Goal: Task Accomplishment & Management: Manage account settings

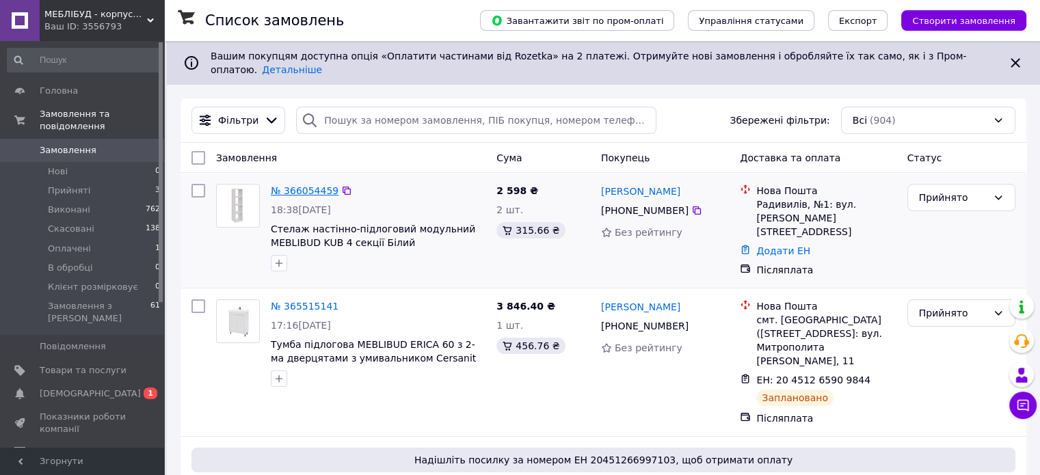
click at [321, 185] on link "№ 366054459" at bounding box center [305, 190] width 68 height 11
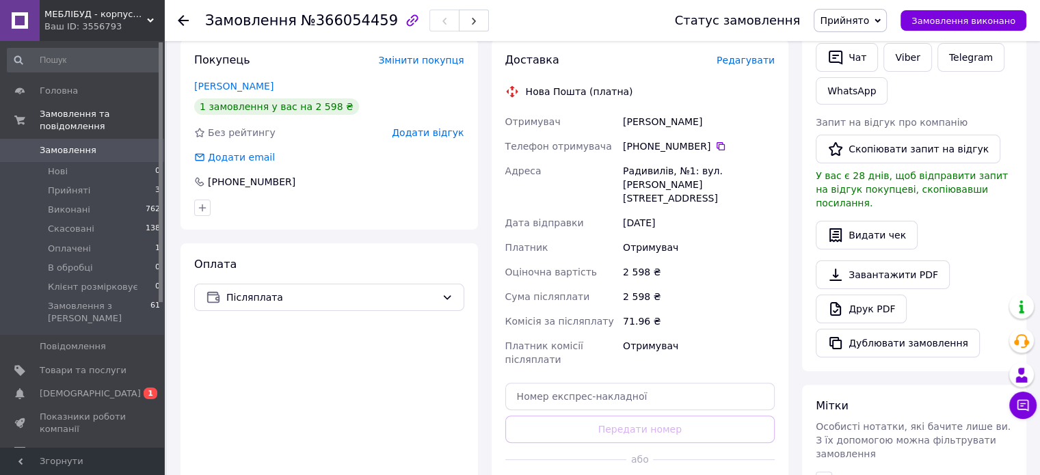
scroll to position [11, 0]
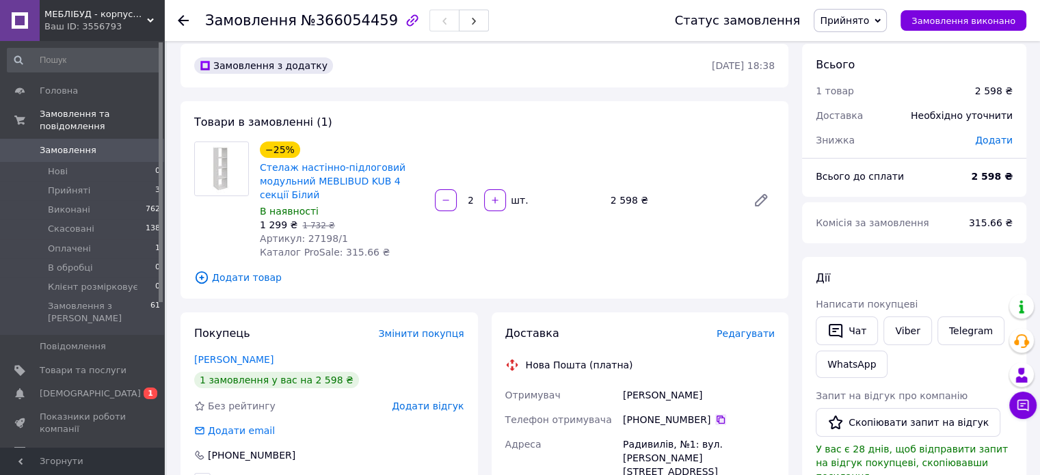
click at [715, 421] on icon at bounding box center [720, 419] width 11 height 11
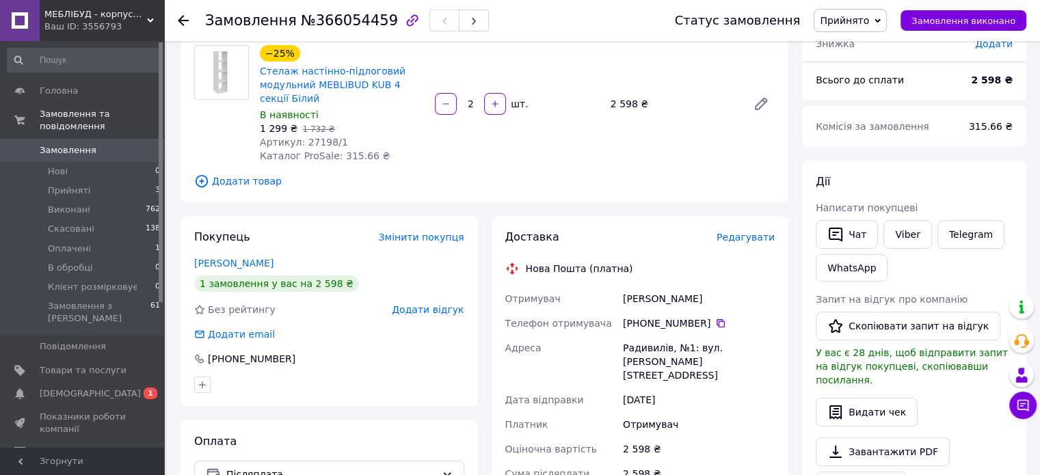
scroll to position [148, 0]
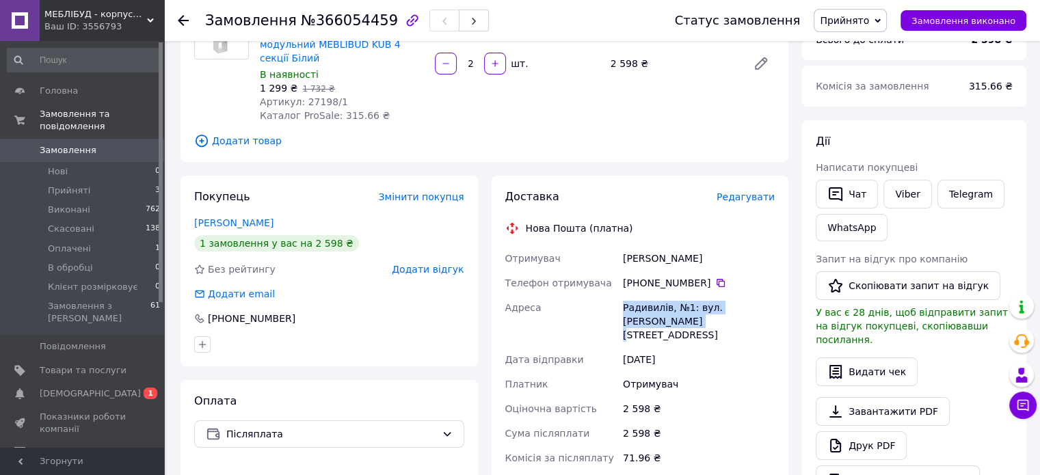
drag, startPoint x: 624, startPoint y: 306, endPoint x: 640, endPoint y: 317, distance: 18.8
click at [640, 317] on div "Радивилів, №1: вул. [PERSON_NAME][STREET_ADDRESS]" at bounding box center [698, 321] width 157 height 52
copy div "Радивилів, №1: вул. [PERSON_NAME][STREET_ADDRESS]"
click at [717, 284] on icon at bounding box center [721, 283] width 8 height 8
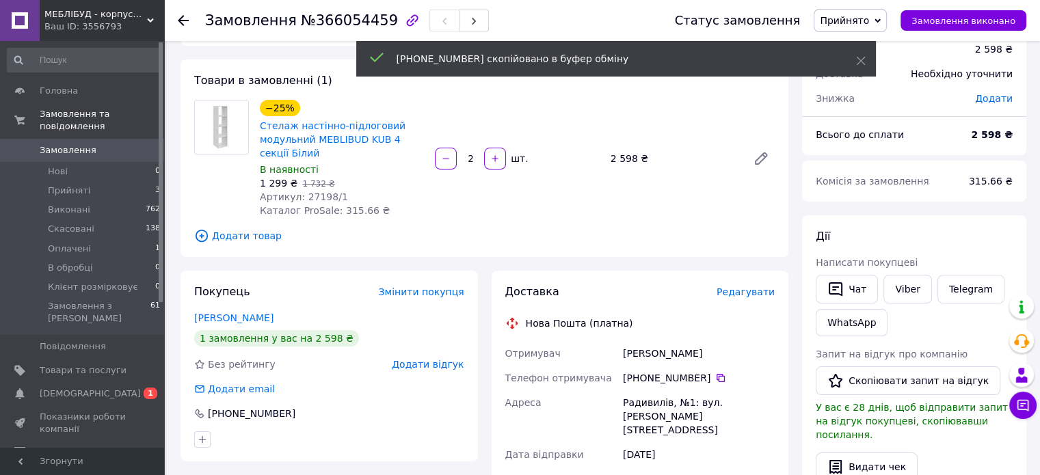
scroll to position [0, 0]
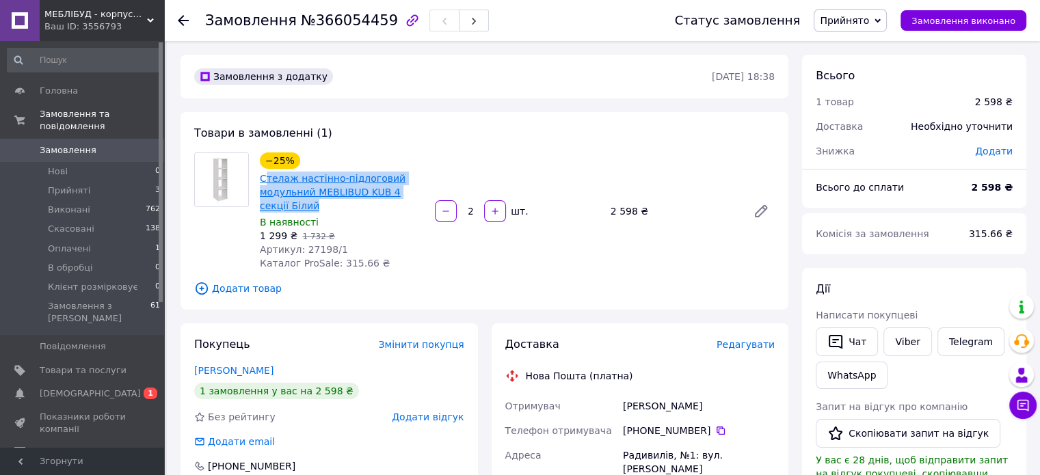
drag, startPoint x: 291, startPoint y: 205, endPoint x: 263, endPoint y: 183, distance: 36.5
click at [263, 183] on span "Стелаж настінно-підлоговий модульний MEBLIBUD KUB 4 секції Білий" at bounding box center [342, 192] width 164 height 41
click at [339, 212] on span "Стелаж настінно-підлоговий модульний MEBLIBUD KUB 4 секції Білий" at bounding box center [342, 192] width 164 height 41
drag, startPoint x: 289, startPoint y: 206, endPoint x: 257, endPoint y: 180, distance: 41.3
click at [259, 180] on div "Стелаж настінно-підлоговий модульний MEBLIBUD KUB 4 секції Білий" at bounding box center [342, 192] width 167 height 44
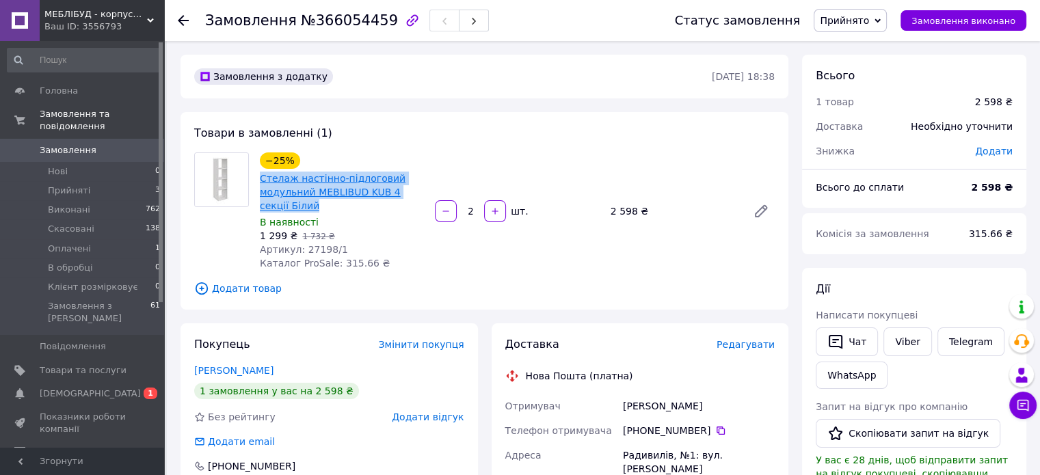
copy link "Стелаж настінно-підлоговий модульний MEBLIBUD KUB 4 секції Білий"
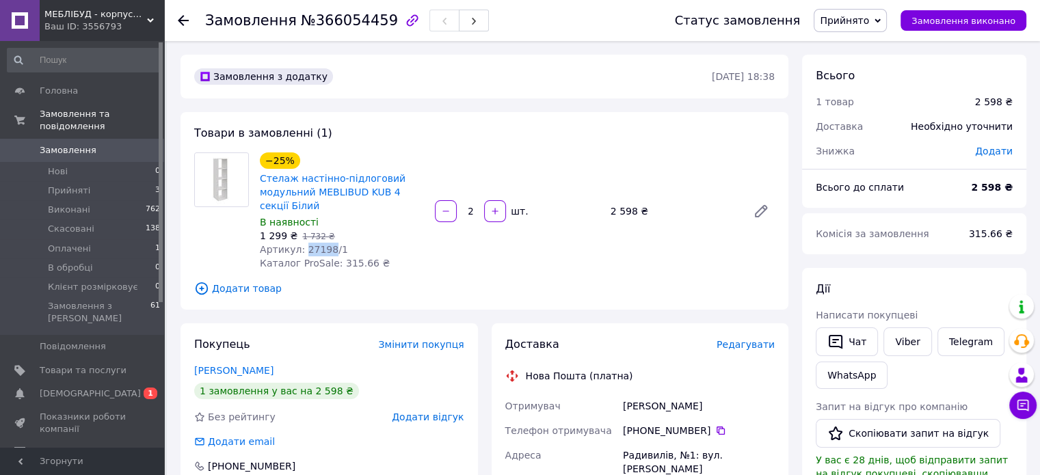
drag, startPoint x: 326, startPoint y: 252, endPoint x: 302, endPoint y: 252, distance: 23.3
click at [302, 252] on span "Артикул: 27198/1" at bounding box center [304, 249] width 88 height 11
copy span "27198"
drag, startPoint x: 375, startPoint y: 18, endPoint x: 254, endPoint y: 10, distance: 120.7
click at [254, 10] on div "Замовлення №366054459" at bounding box center [347, 20] width 284 height 23
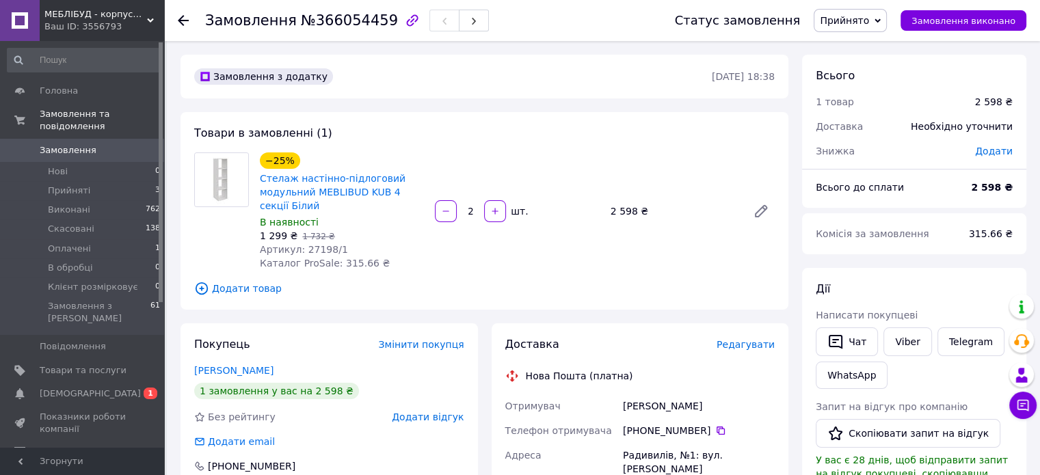
click at [358, 66] on div "Замовлення з додатку" at bounding box center [451, 77] width 520 height 22
drag, startPoint x: 372, startPoint y: 24, endPoint x: 207, endPoint y: 25, distance: 164.8
click at [207, 25] on h1 "Замовлення №366054459" at bounding box center [301, 20] width 193 height 16
copy h1 "Замовлення №366054459"
drag, startPoint x: 689, startPoint y: 406, endPoint x: 624, endPoint y: 409, distance: 65.7
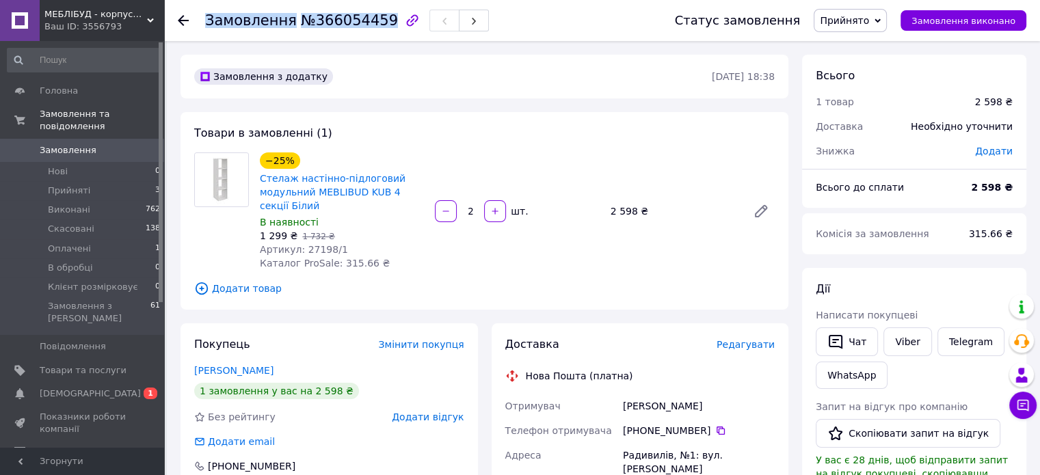
click at [624, 409] on div "Салійчук Аліна" at bounding box center [698, 406] width 157 height 25
copy div "Салійчук Аліна"
click at [715, 436] on icon at bounding box center [720, 430] width 11 height 11
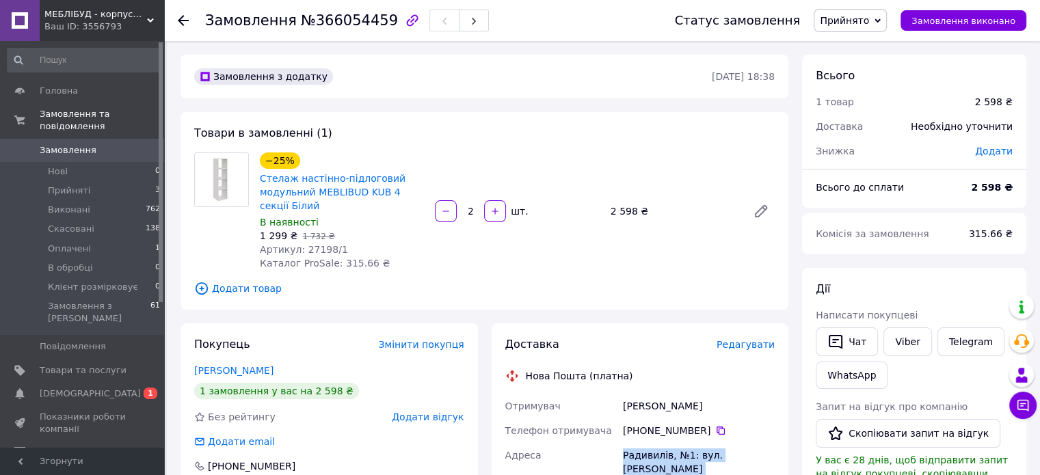
drag, startPoint x: 639, startPoint y: 467, endPoint x: 621, endPoint y: 462, distance: 19.3
click at [621, 462] on div "Радивилів, №1: вул. [PERSON_NAME][STREET_ADDRESS]" at bounding box center [698, 469] width 157 height 52
copy div "Радивилів, №1: вул. [PERSON_NAME][STREET_ADDRESS]"
click at [717, 434] on icon at bounding box center [721, 431] width 8 height 8
drag, startPoint x: 694, startPoint y: 408, endPoint x: 625, endPoint y: 412, distance: 69.2
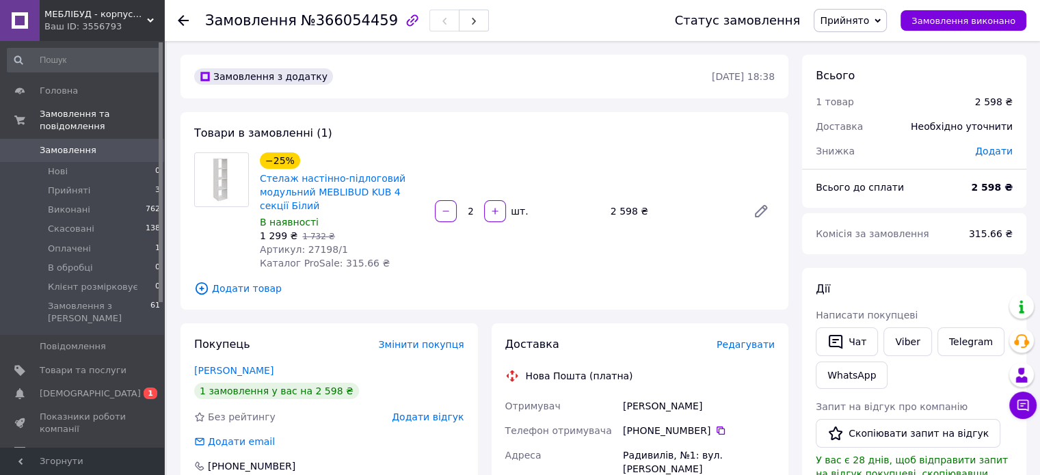
click at [625, 412] on div "Салійчук Аліна" at bounding box center [698, 406] width 157 height 25
copy div "Салійчук Аліна"
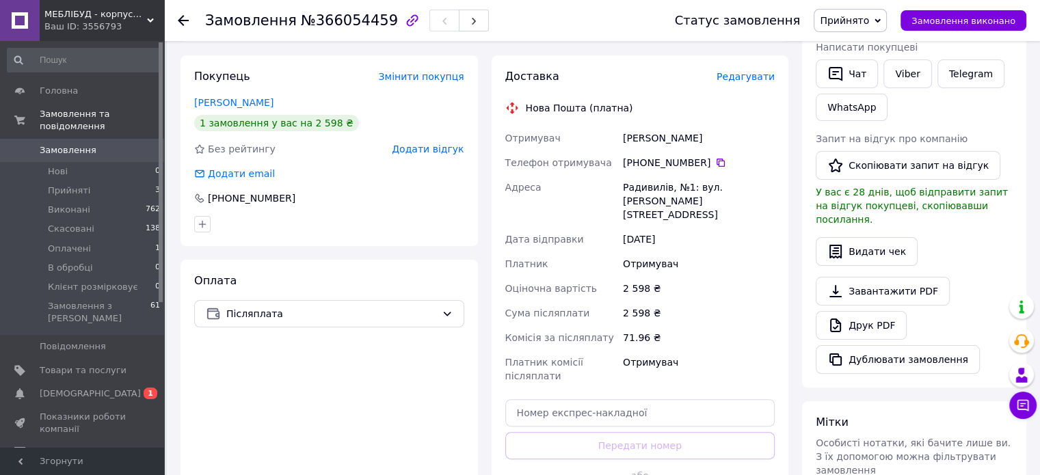
scroll to position [274, 0]
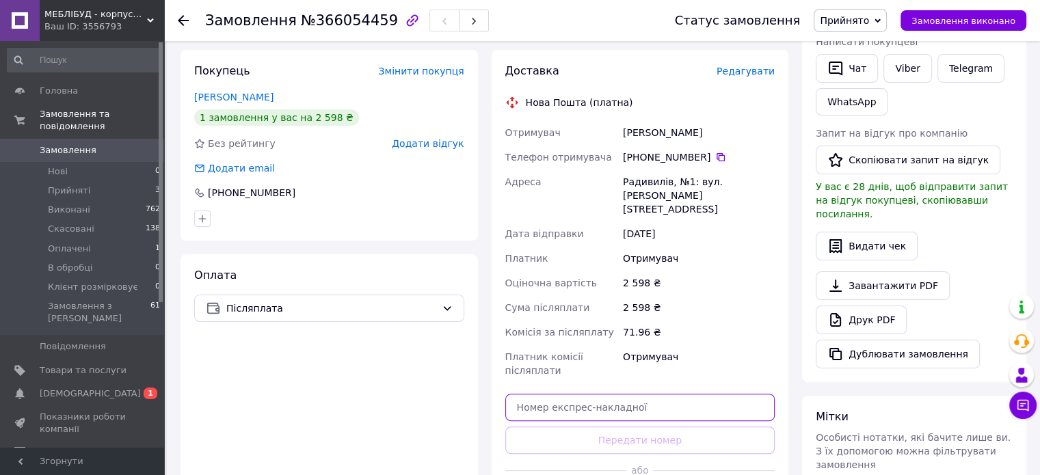
click at [640, 395] on input "text" at bounding box center [640, 407] width 270 height 27
paste input "20451269259893"
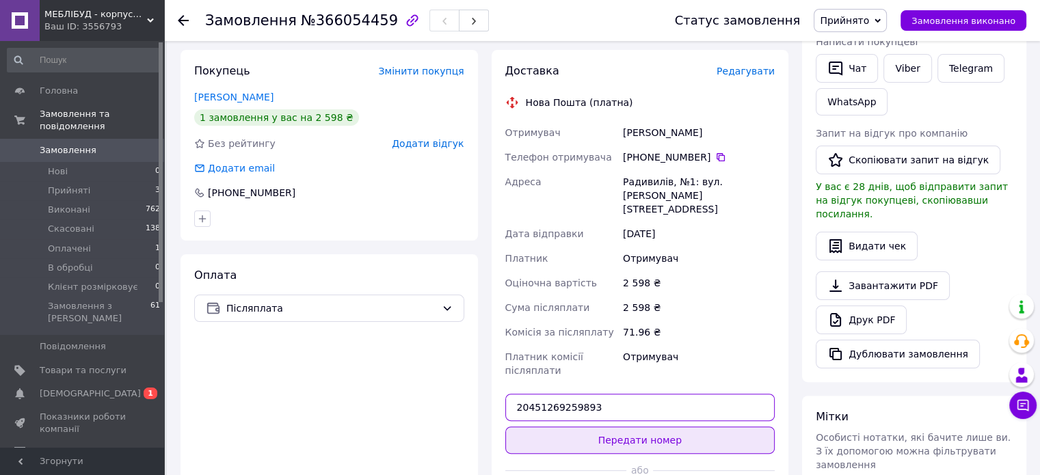
type input "20451269259893"
click at [644, 430] on button "Передати номер" at bounding box center [640, 440] width 270 height 27
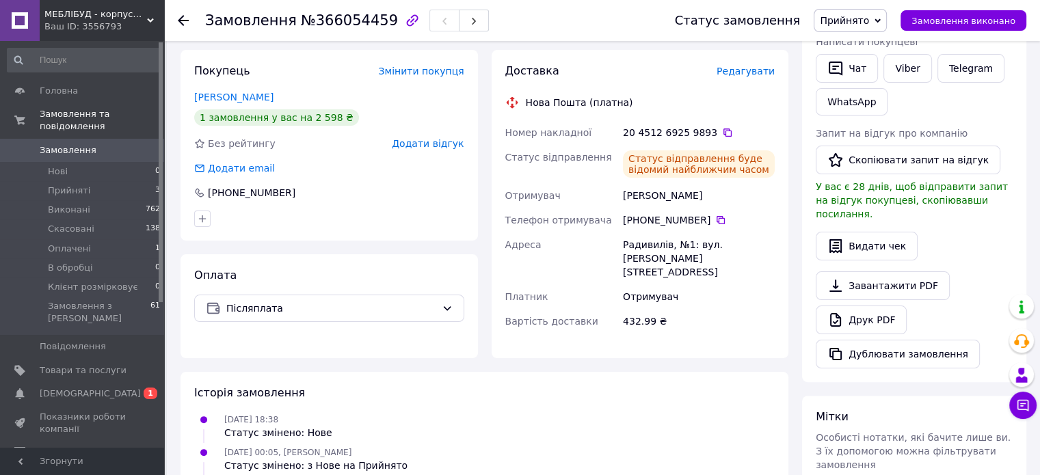
click at [181, 18] on icon at bounding box center [183, 20] width 11 height 11
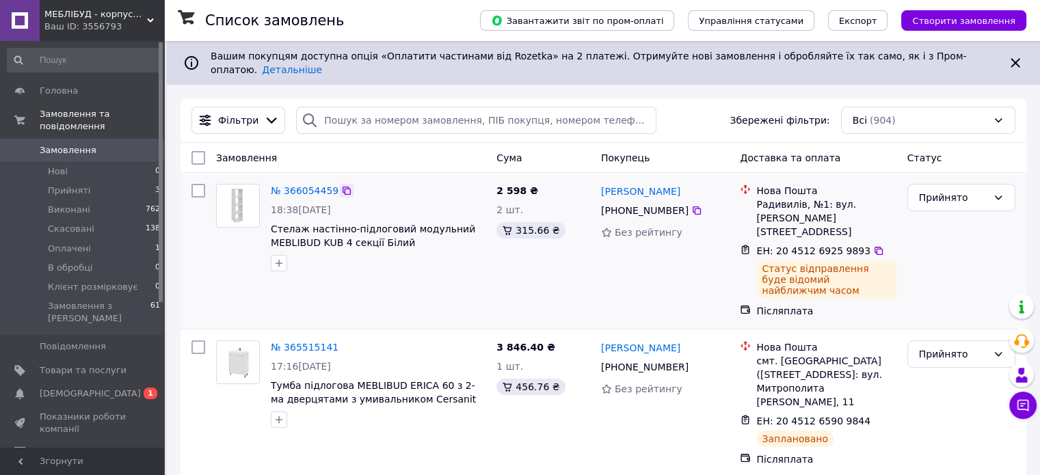
click at [341, 185] on icon at bounding box center [346, 190] width 11 height 11
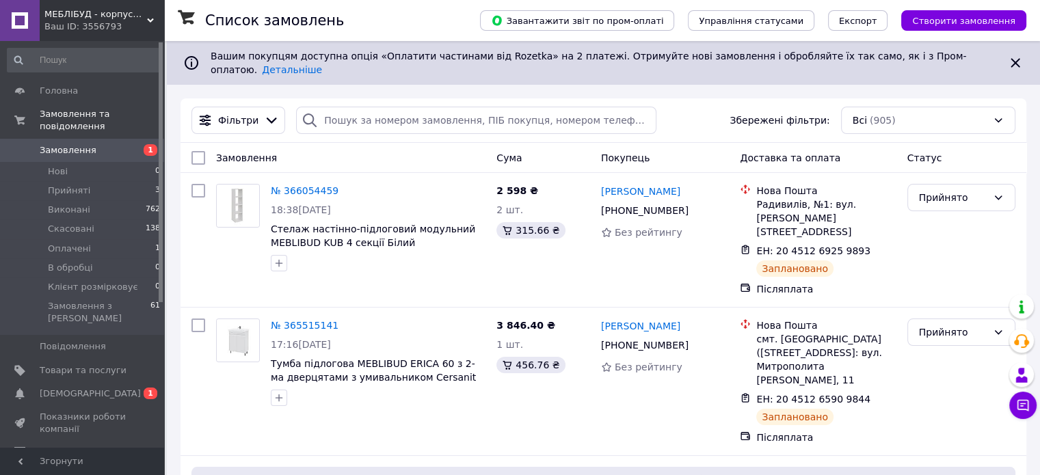
click at [127, 144] on span "1" at bounding box center [146, 150] width 38 height 12
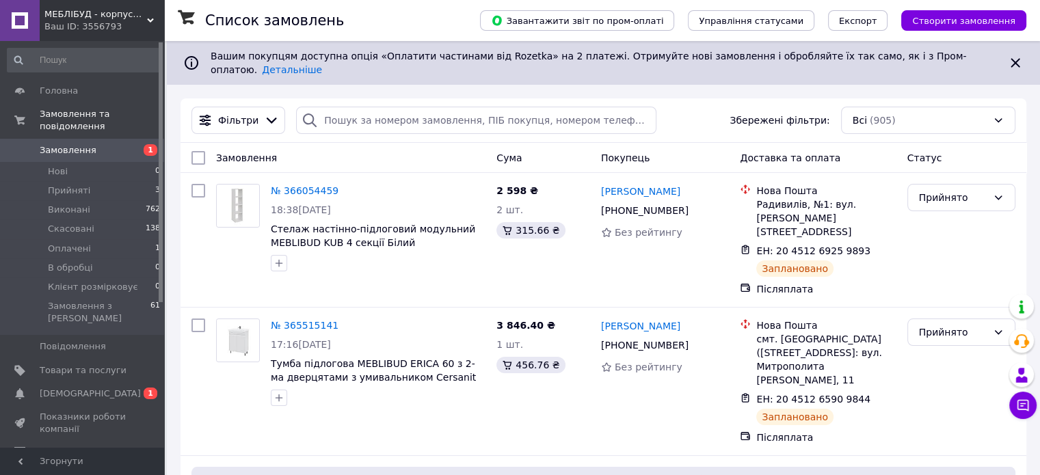
click at [127, 144] on span "1" at bounding box center [146, 150] width 38 height 12
click at [64, 95] on span "Головна" at bounding box center [59, 91] width 38 height 12
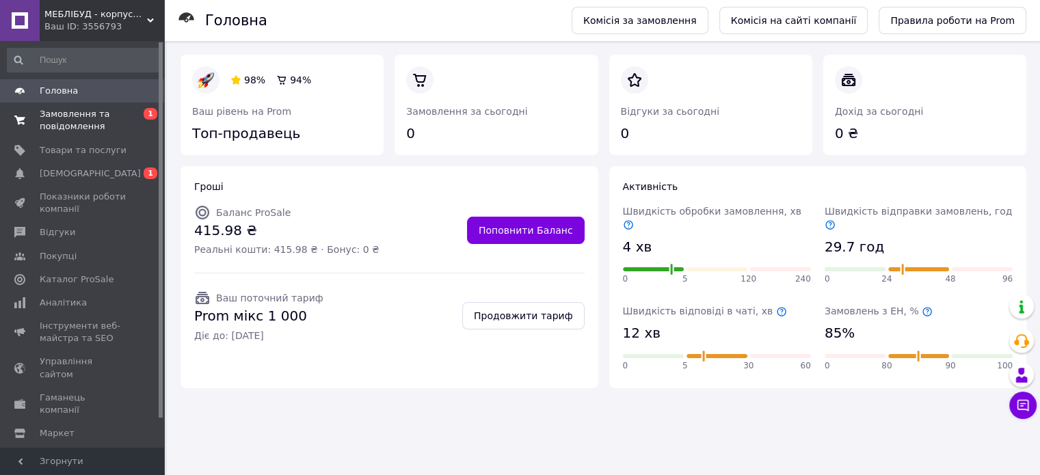
click at [78, 114] on span "Замовлення та повідомлення" at bounding box center [83, 120] width 87 height 25
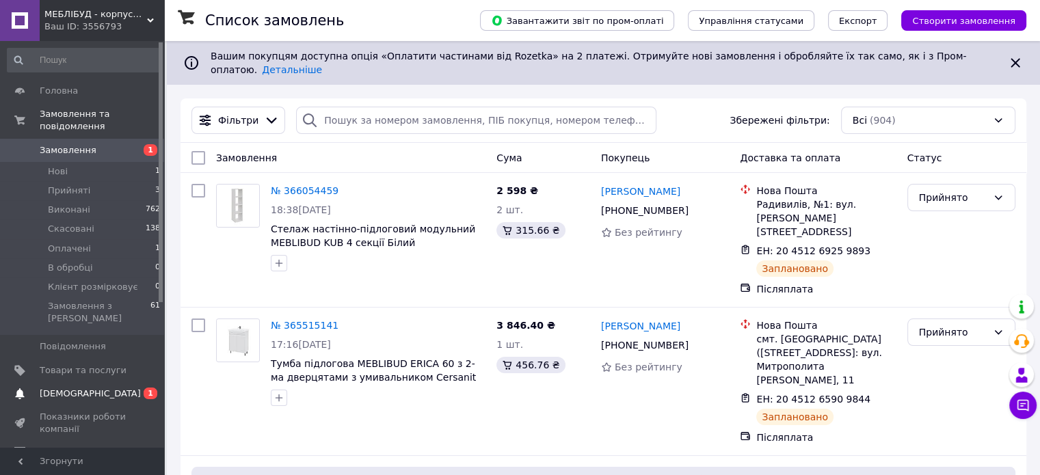
click at [86, 388] on span "[DEMOGRAPHIC_DATA]" at bounding box center [90, 394] width 101 height 12
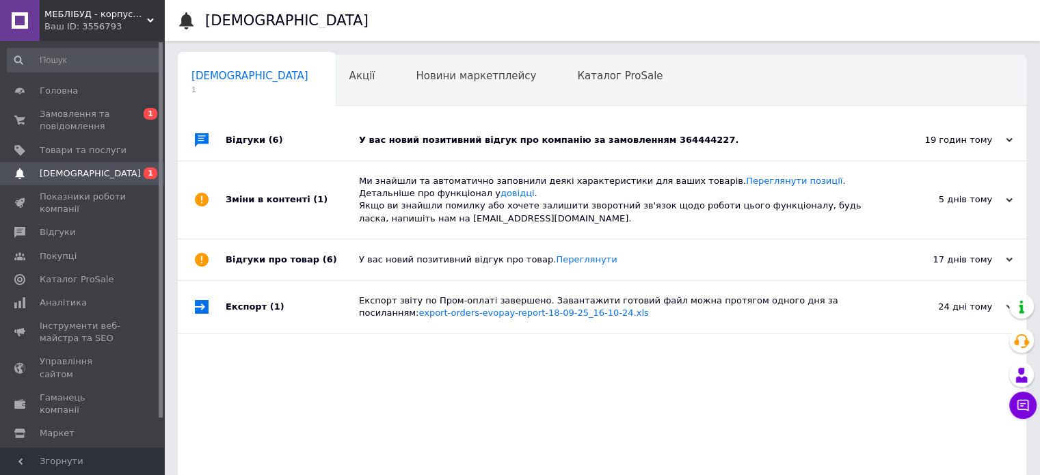
click at [410, 140] on div "У вас новий позитивний відгук про компанію за замовленням 364444227." at bounding box center [617, 140] width 517 height 12
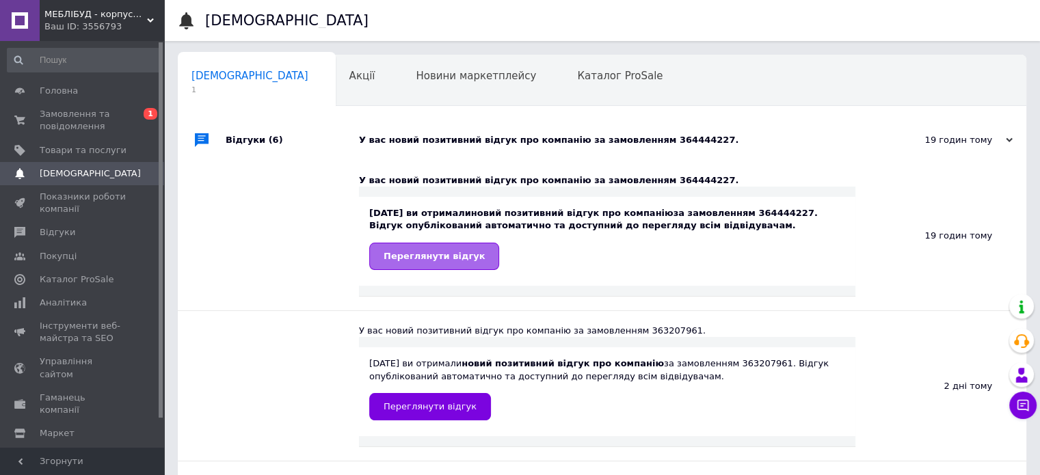
click at [473, 250] on link "Переглянути відгук" at bounding box center [434, 256] width 130 height 27
click at [120, 117] on span "Замовлення та повідомлення" at bounding box center [83, 120] width 87 height 25
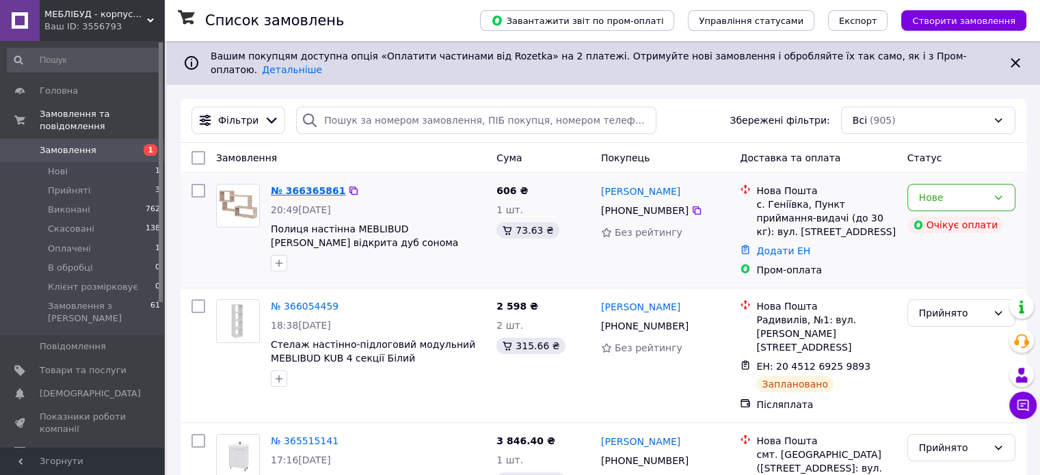
click at [310, 185] on link "№ 366365861" at bounding box center [308, 190] width 75 height 11
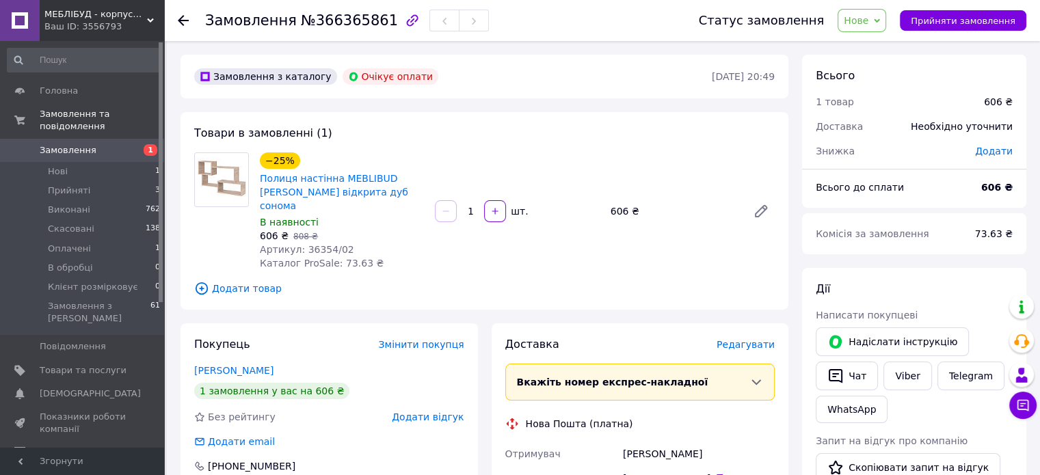
click at [183, 24] on use at bounding box center [183, 20] width 11 height 11
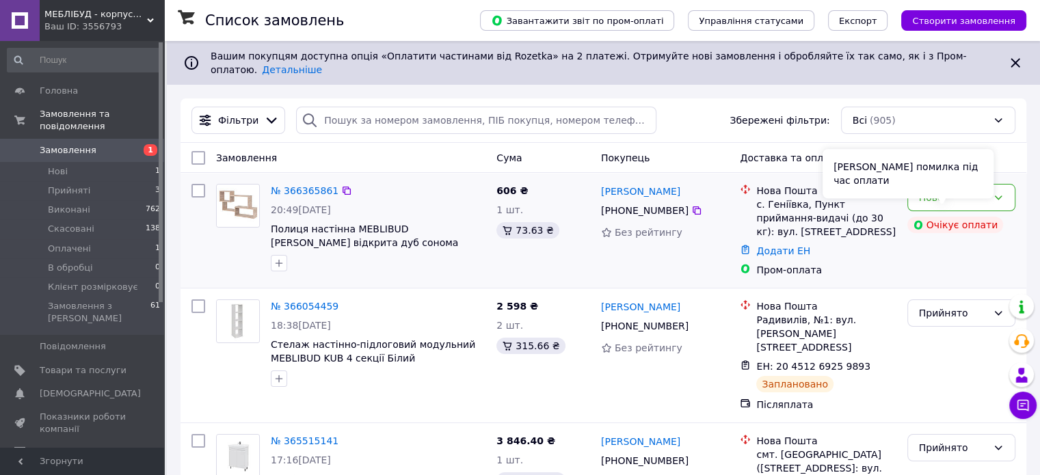
click at [945, 217] on div "Очікує оплати" at bounding box center [956, 225] width 96 height 16
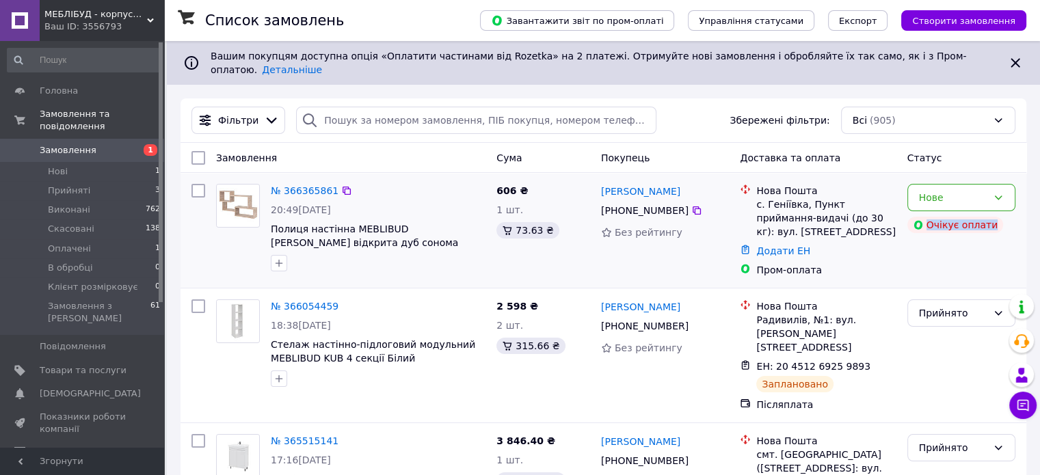
click at [945, 217] on div "Очікує оплати" at bounding box center [956, 225] width 96 height 16
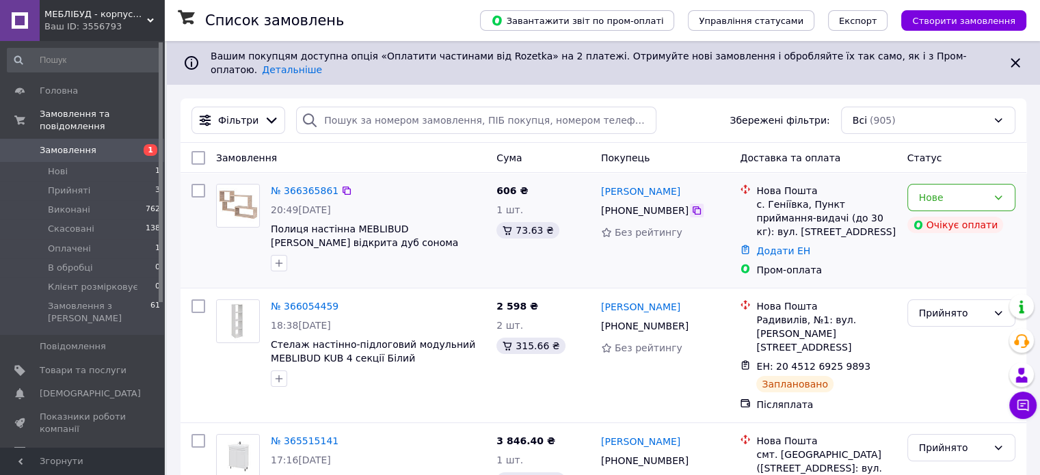
click at [691, 205] on icon at bounding box center [696, 210] width 11 height 11
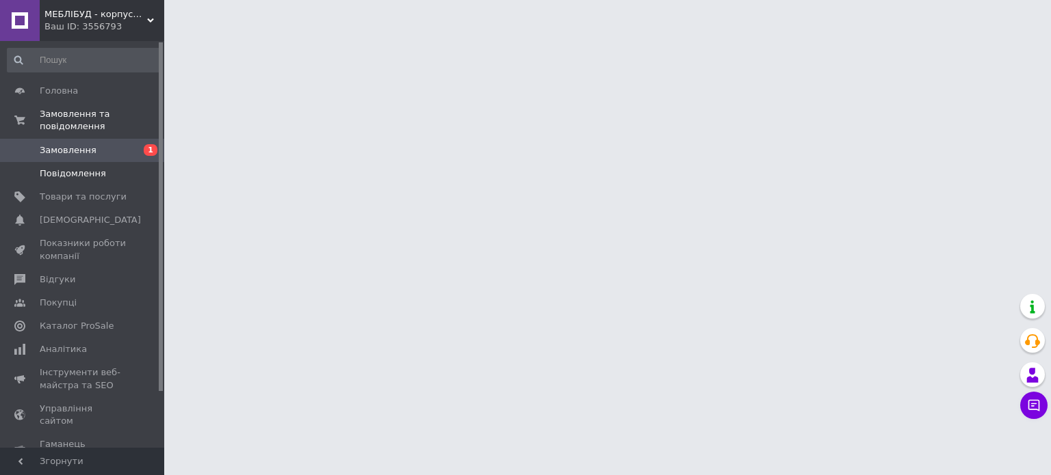
click at [59, 168] on span "Повідомлення" at bounding box center [73, 174] width 66 height 12
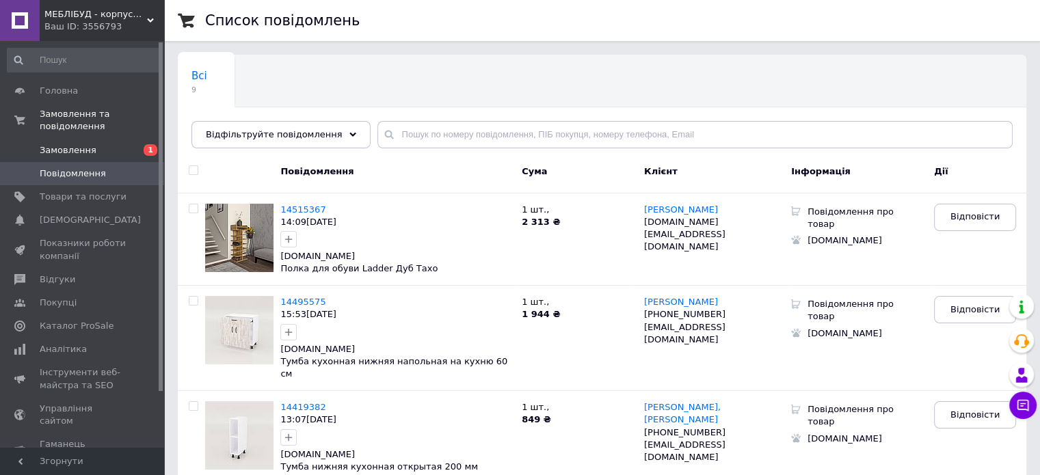
click at [60, 144] on span "Замовлення" at bounding box center [68, 150] width 57 height 12
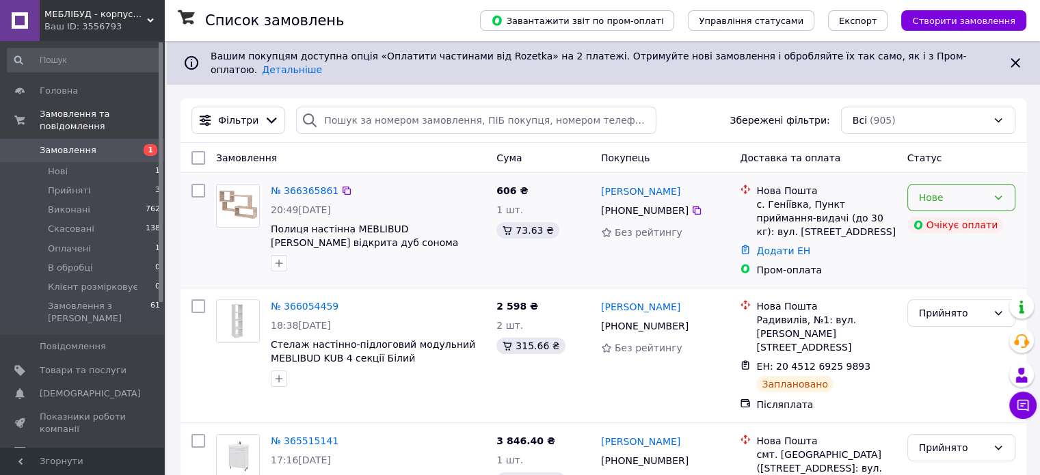
click at [986, 190] on div "Нове" at bounding box center [953, 197] width 68 height 15
click at [975, 215] on li "Прийнято" at bounding box center [961, 216] width 107 height 25
click at [574, 294] on div "2 598 ₴ 2 шт. 315.66 ₴" at bounding box center [543, 355] width 105 height 123
